Goal: Task Accomplishment & Management: Manage account settings

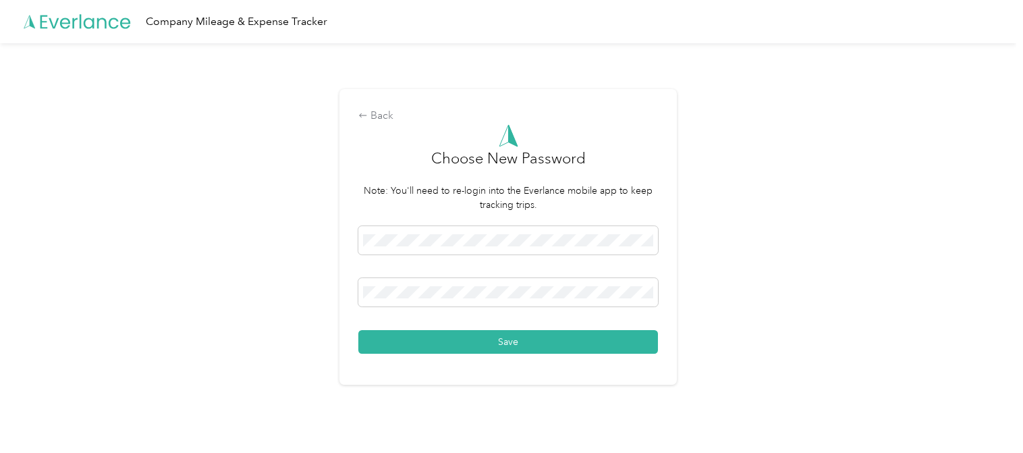
click at [747, 304] on div "Back Choose New Password Note: You'll need to re-login into the Everlance mobil…" at bounding box center [508, 242] width 1017 height 398
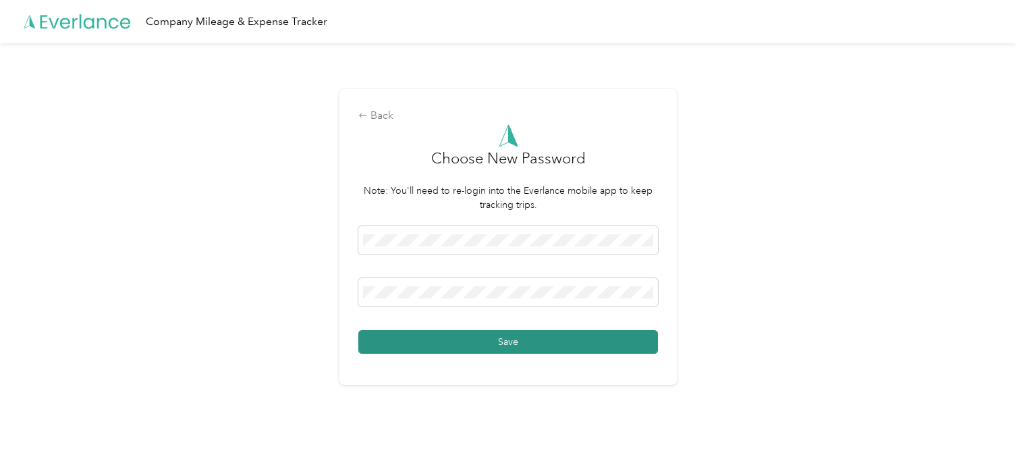
click at [599, 343] on button "Save" at bounding box center [508, 342] width 300 height 24
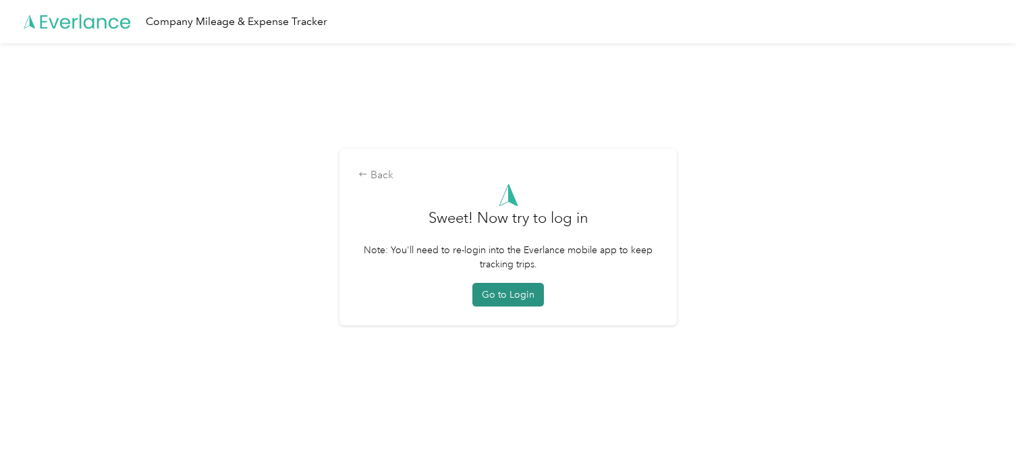
click at [514, 292] on button "Go to Login" at bounding box center [509, 295] width 72 height 24
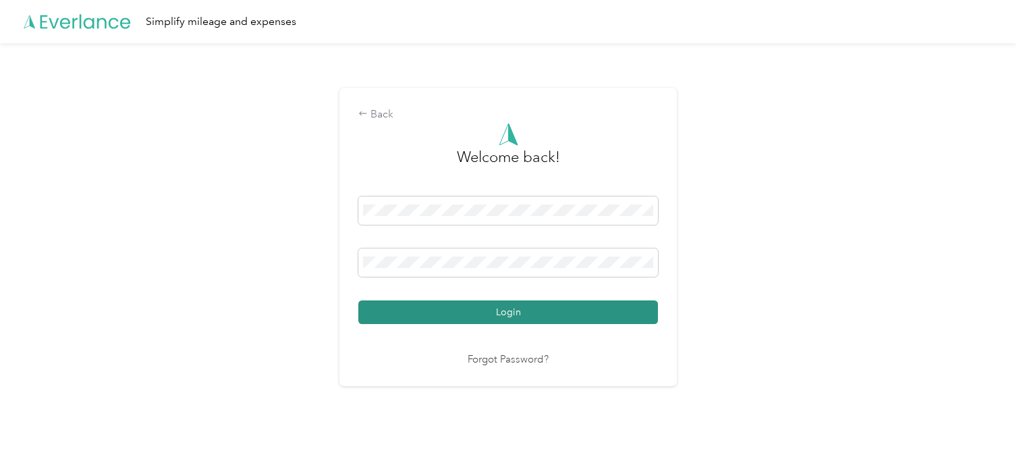
click at [628, 312] on button "Login" at bounding box center [508, 312] width 300 height 24
